Goal: Information Seeking & Learning: Find specific fact

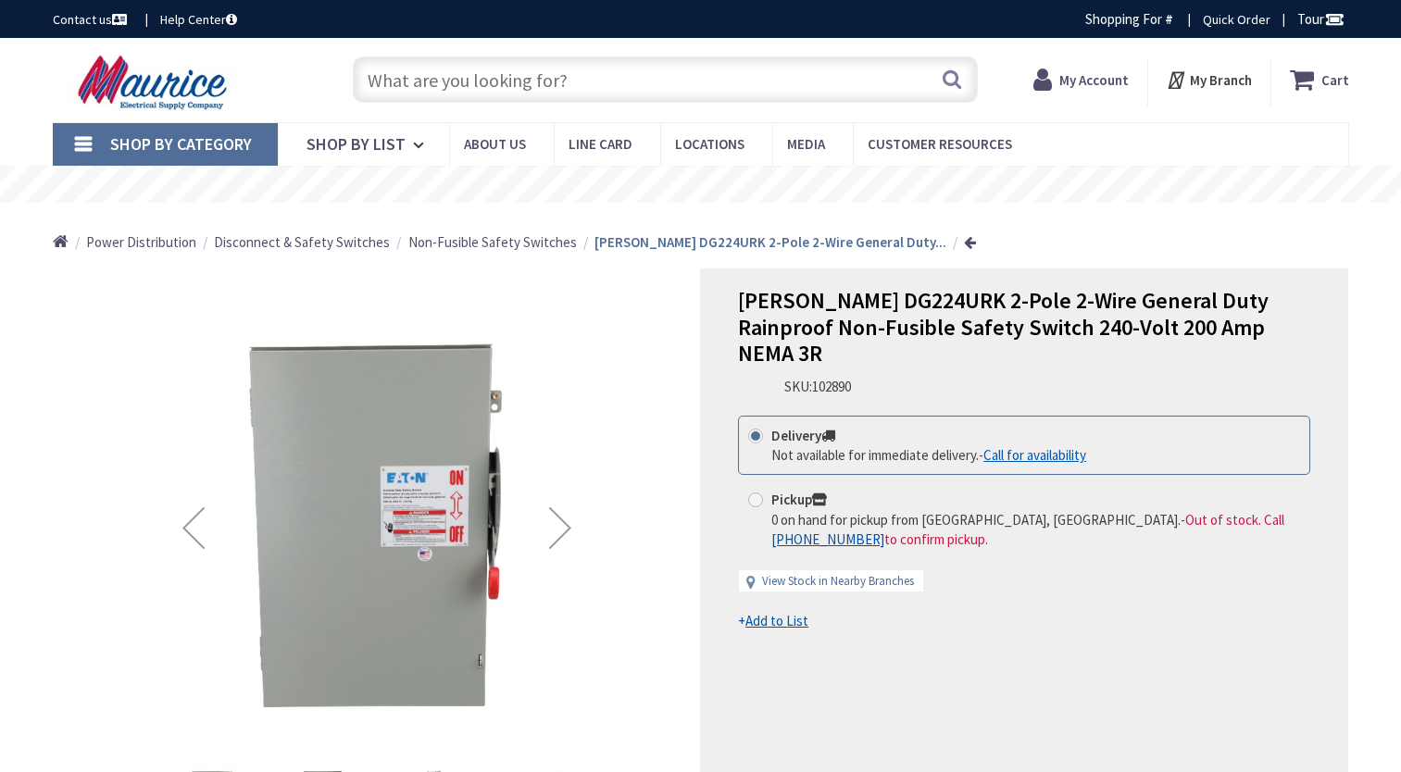
click at [520, 56] on input "text" at bounding box center [665, 79] width 625 height 46
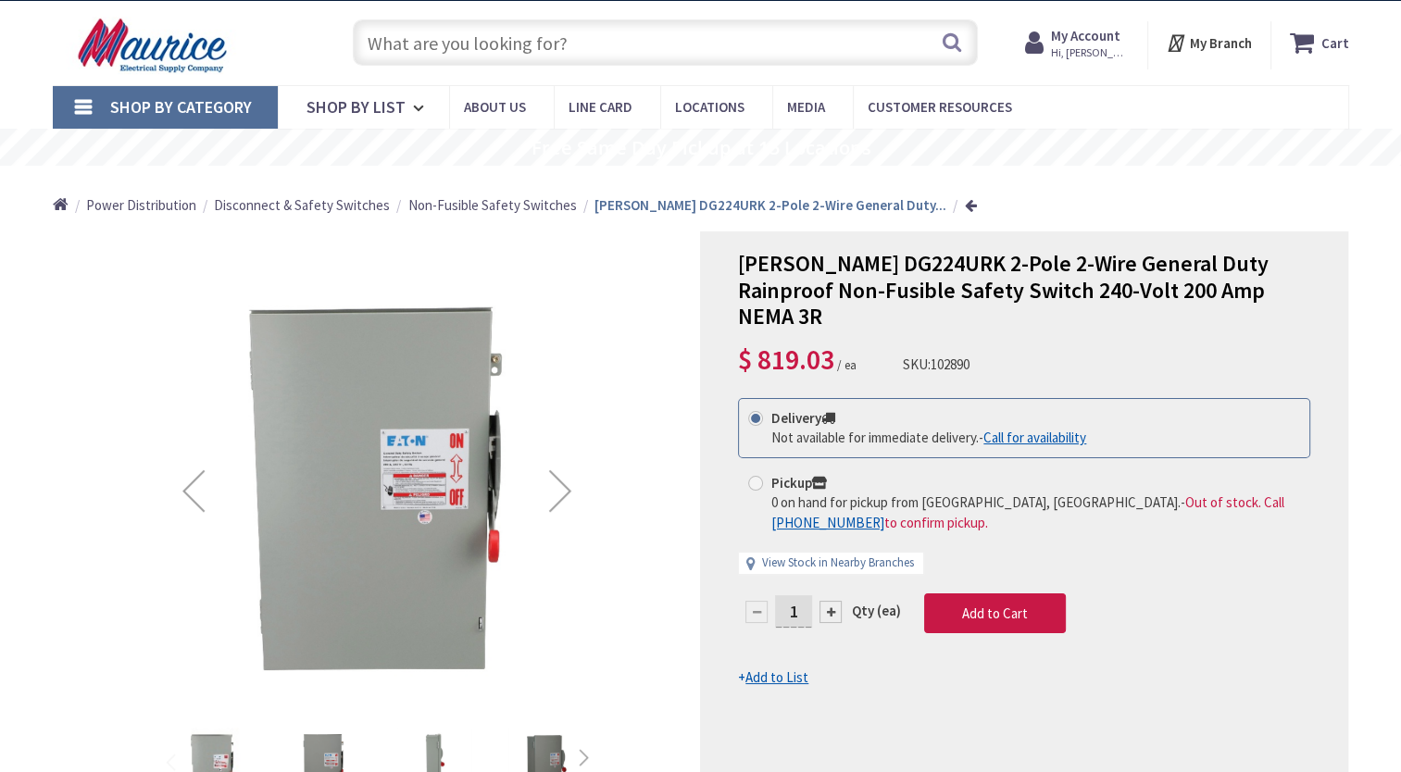
paste input "As the standing seam metal roof has not yet been installed, the Engineer should…"
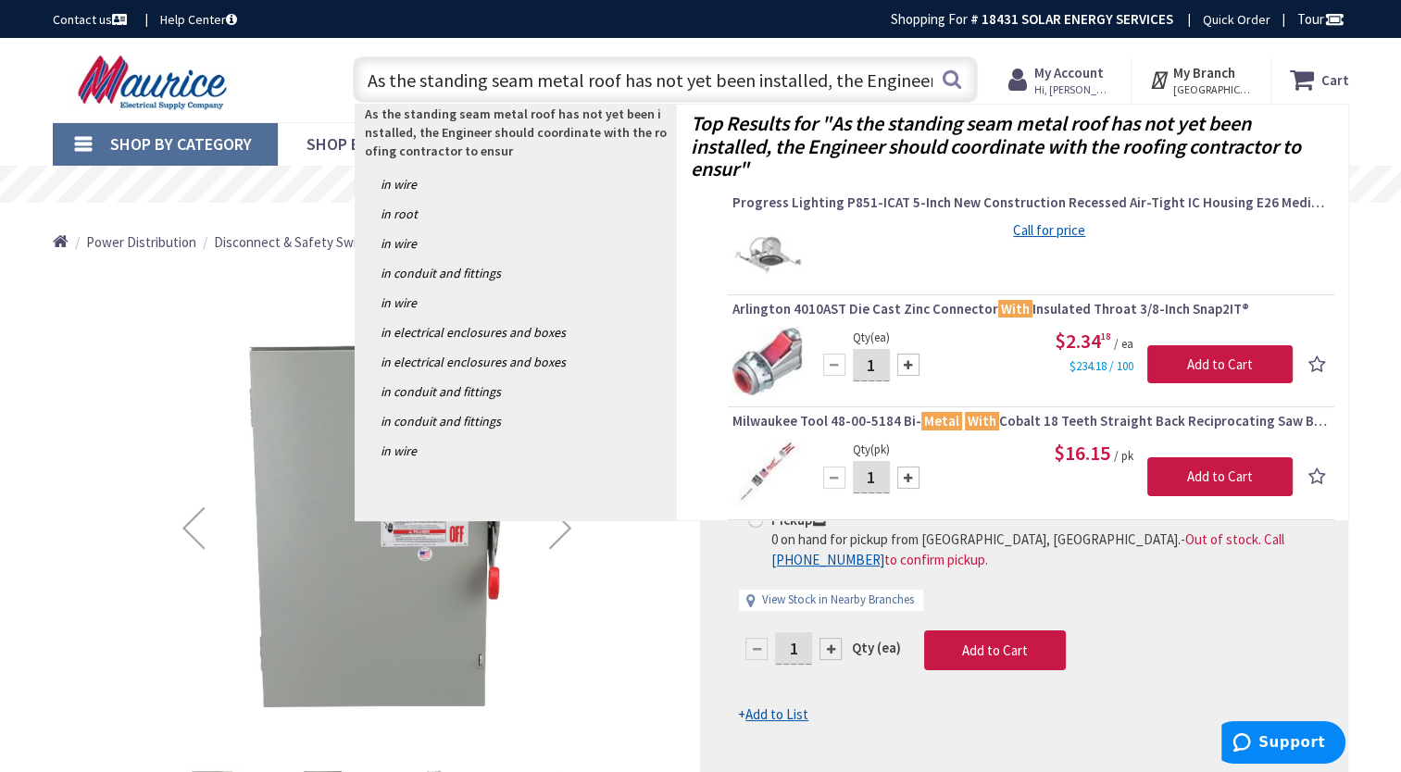
drag, startPoint x: 929, startPoint y: 42, endPoint x: 295, endPoint y: -24, distance: 637.8
type input "r"
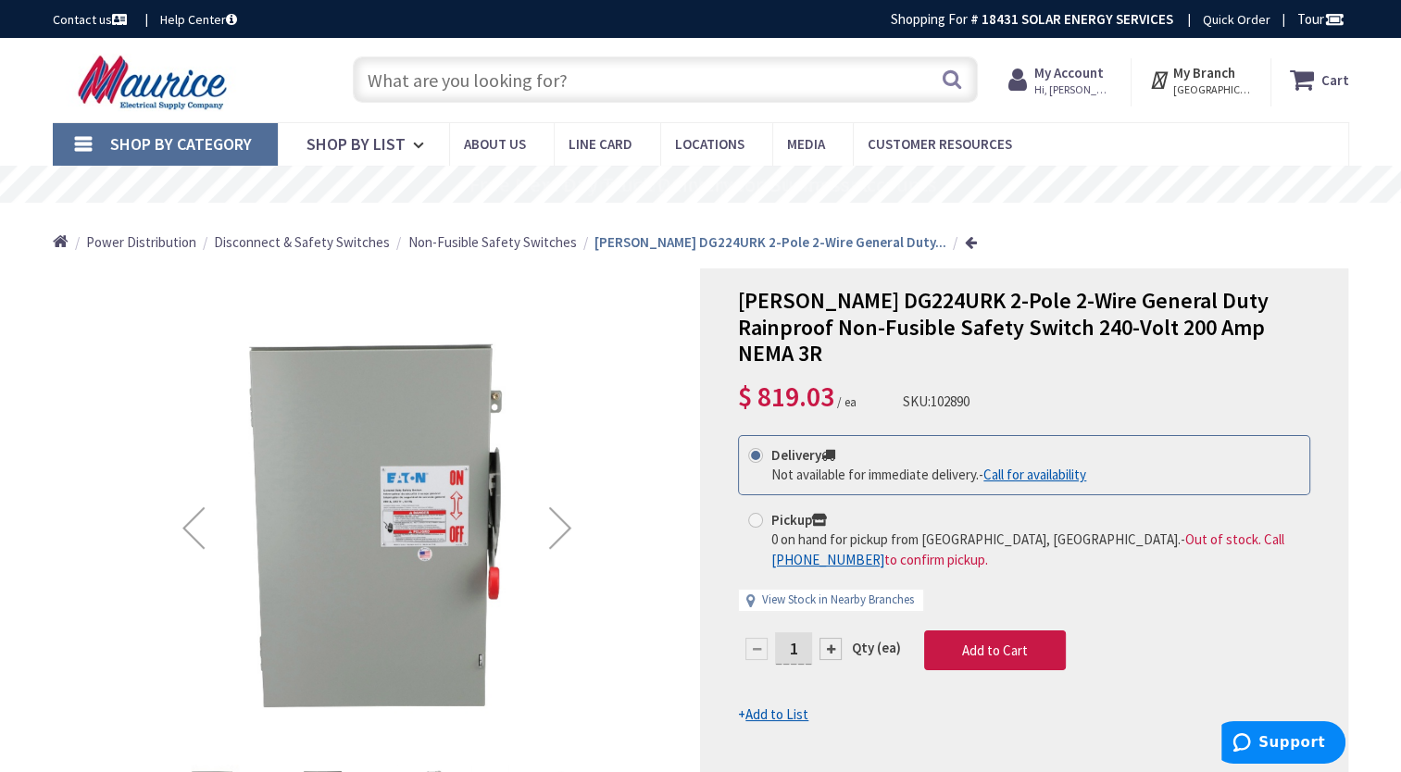
click at [526, 76] on input "text" at bounding box center [665, 79] width 625 height 46
click at [493, 82] on input "text" at bounding box center [665, 79] width 625 height 46
paste input "BR2040L200R"
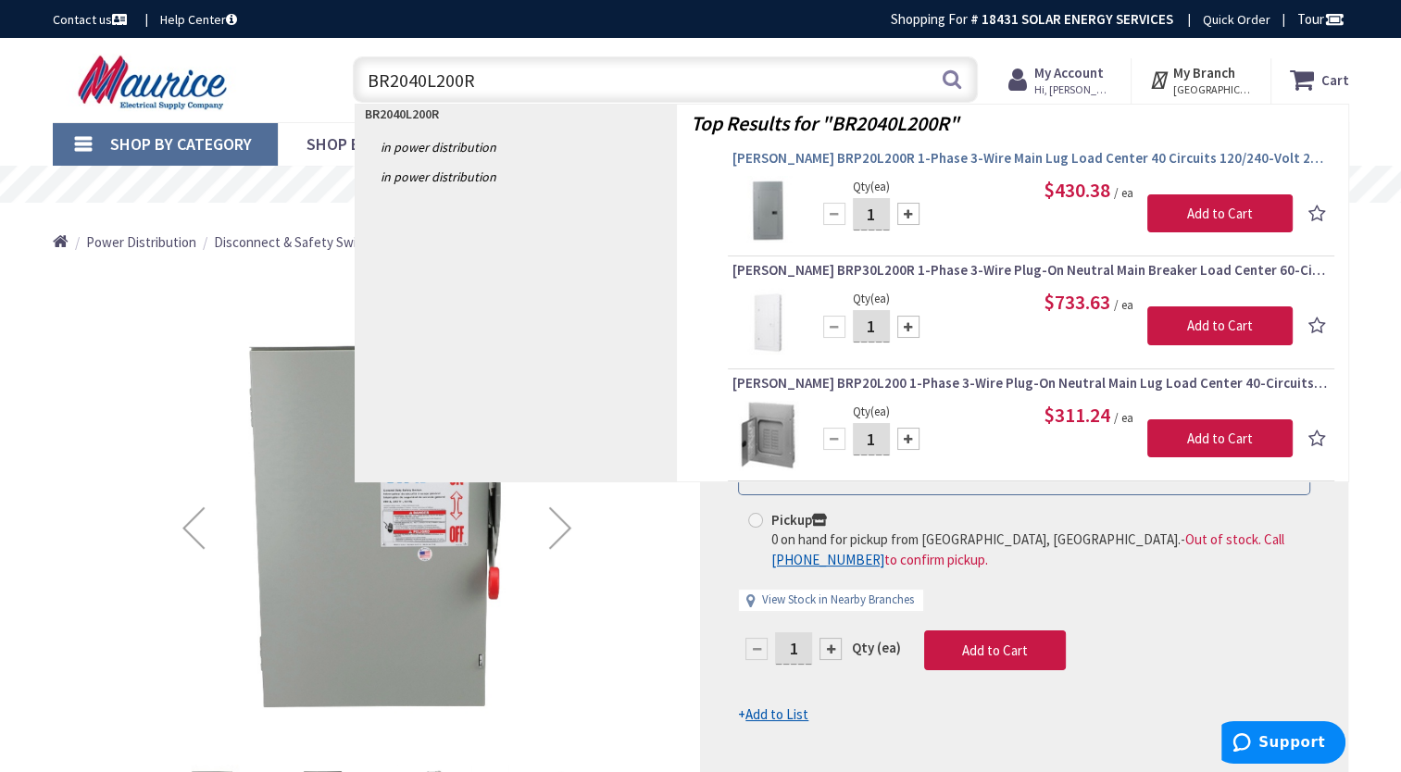
type input "BR2040L200R"
click at [859, 163] on span "[PERSON_NAME] BRP20L200R 1-Phase 3-Wire Main Lug Load Center 40 Circuits 120/24…" at bounding box center [1031, 158] width 597 height 19
